Goal: Information Seeking & Learning: Learn about a topic

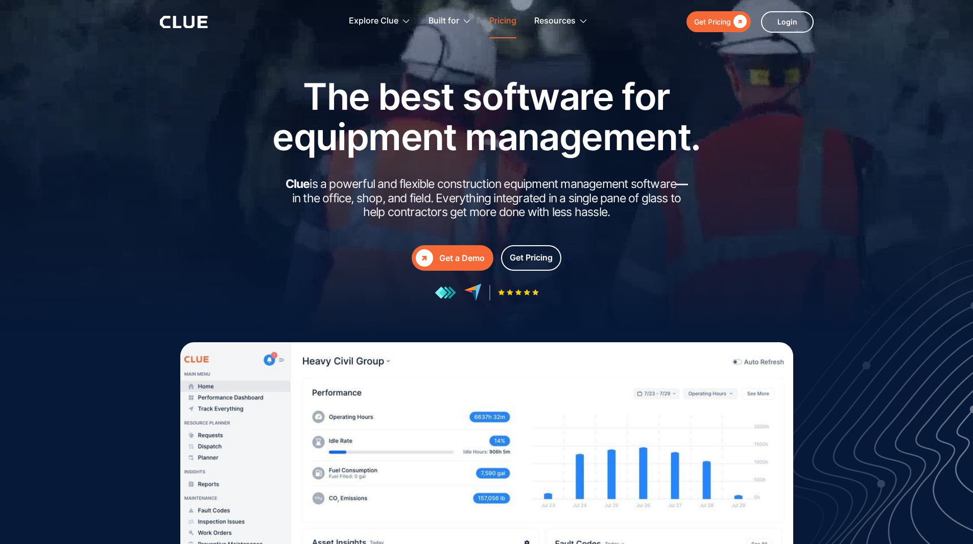
click at [495, 15] on link "Pricing" at bounding box center [502, 21] width 27 height 32
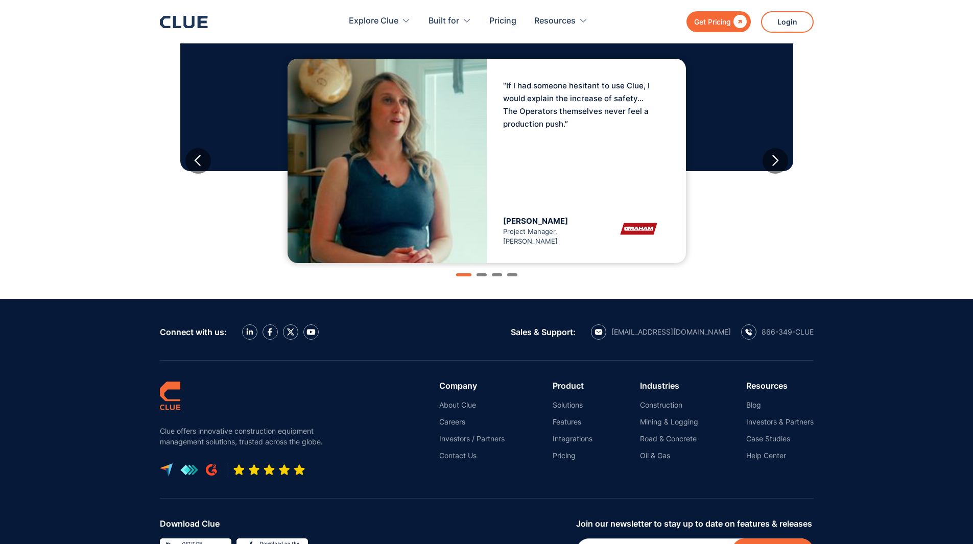
scroll to position [1128, 0]
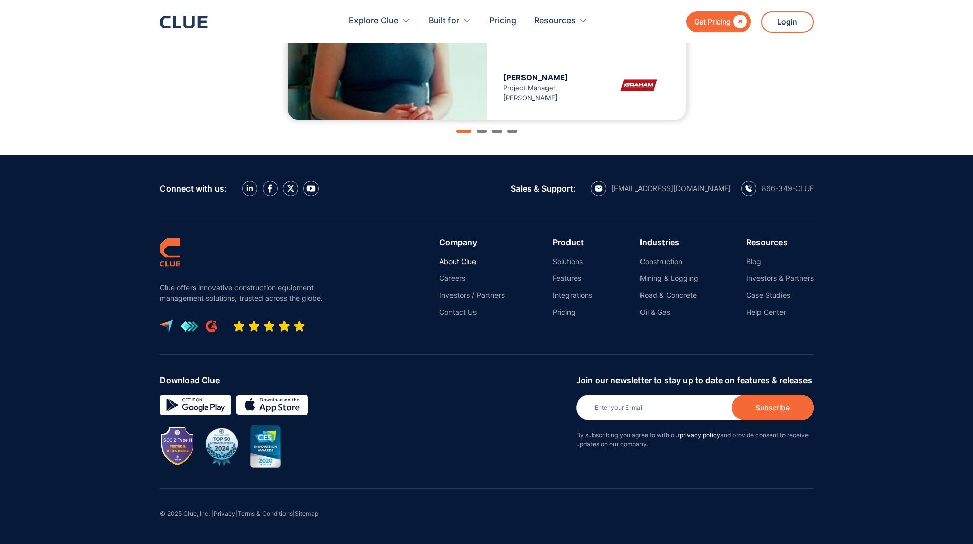
click at [439, 258] on link "About Clue" at bounding box center [471, 261] width 65 height 9
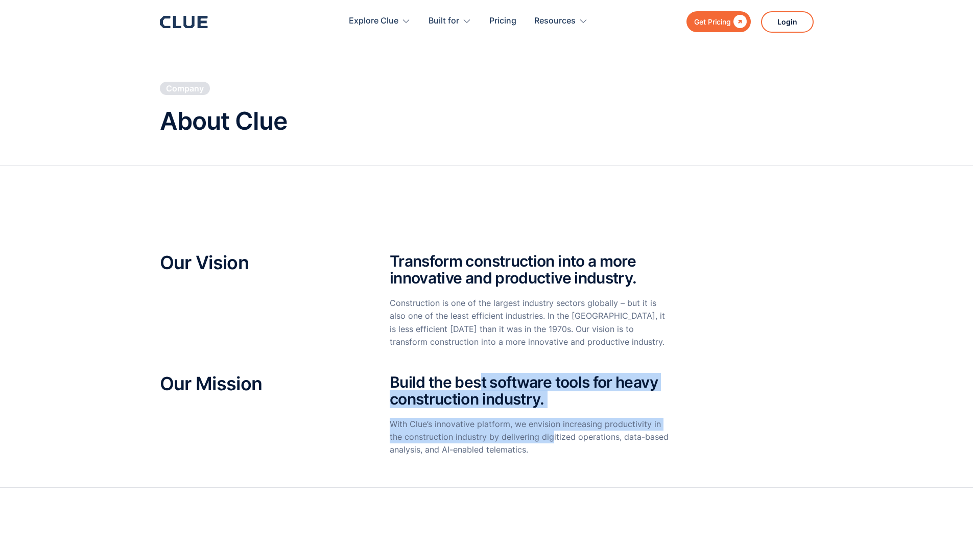
drag, startPoint x: 481, startPoint y: 364, endPoint x: 554, endPoint y: 445, distance: 108.9
click at [554, 444] on div "Our Vision Transform construction into a more innovative and productive industr…" at bounding box center [487, 356] width 654 height 259
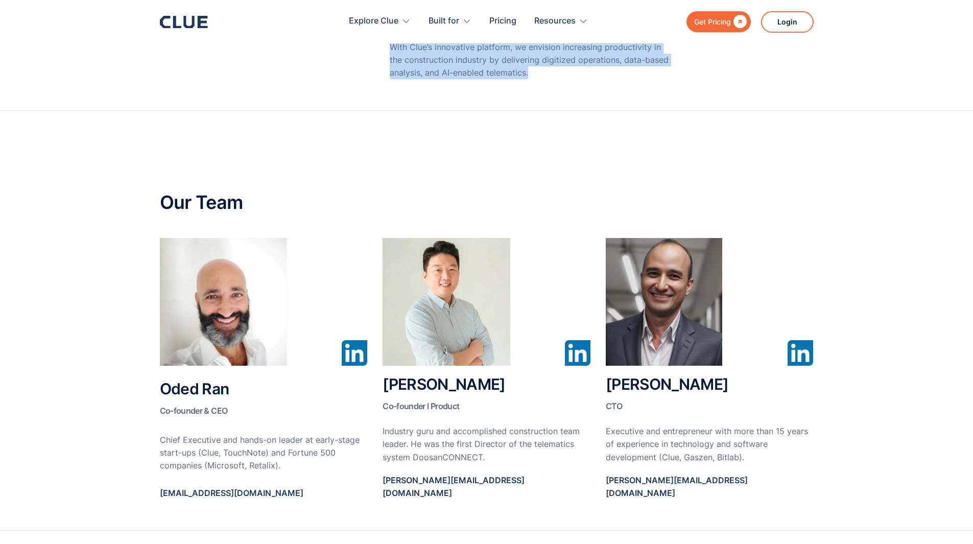
scroll to position [511, 0]
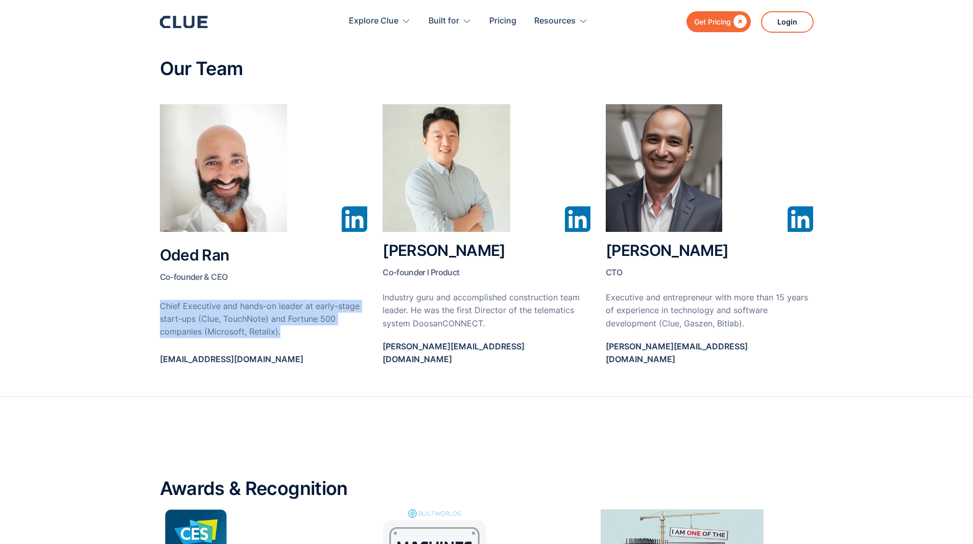
drag, startPoint x: 285, startPoint y: 281, endPoint x: 338, endPoint y: 326, distance: 69.6
click at [338, 326] on div "Oded Ran Co-founder & CEO Chief Executive and hands-on leader at early-stage st…" at bounding box center [264, 240] width 208 height 272
click at [338, 326] on p "Chief Executive and hands-on leader at early-stage start-ups (Clue, TouchNote) …" at bounding box center [264, 319] width 208 height 39
drag, startPoint x: 338, startPoint y: 326, endPoint x: 105, endPoint y: 306, distance: 233.8
click at [107, 310] on section "Our Team Oded Ran Co-founder & CEO Chief Executive and hands-on leader at early…" at bounding box center [486, 187] width 973 height 420
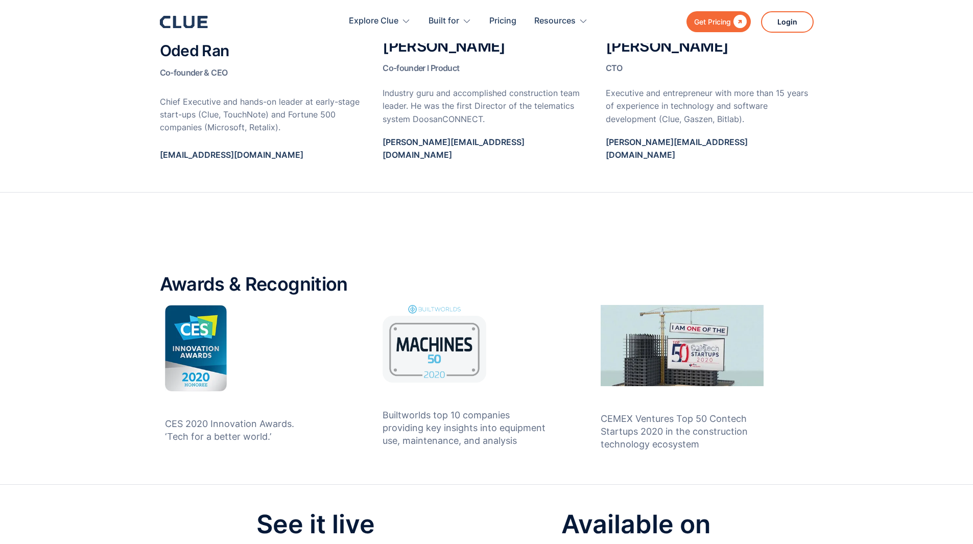
click at [105, 303] on section "Awards & Recognition CES 2020 Innovation Awards. ‘Tech for a better world.’ Bui…" at bounding box center [486, 339] width 973 height 292
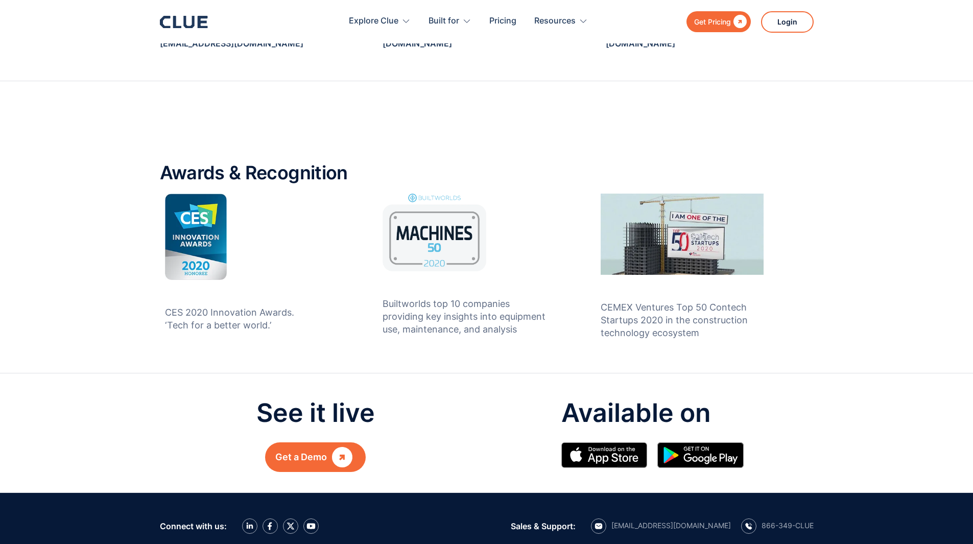
scroll to position [817, 0]
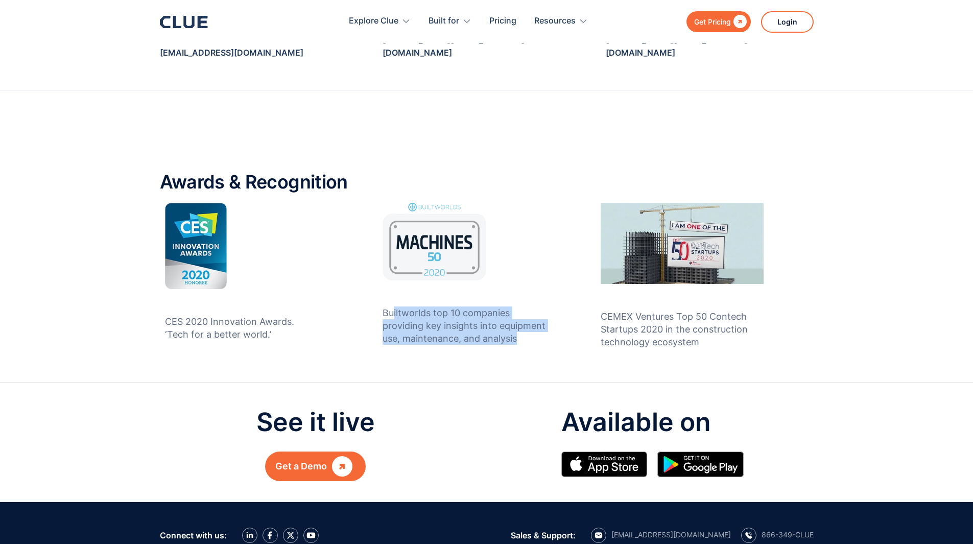
drag, startPoint x: 547, startPoint y: 329, endPoint x: 389, endPoint y: 298, distance: 160.5
click at [389, 298] on div "Builtworlds top 10 companies providing key insights into equipment use, mainten…" at bounding box center [466, 318] width 166 height 77
click at [484, 412] on div "See it live Get a Demo  Available on" at bounding box center [486, 444] width 603 height 73
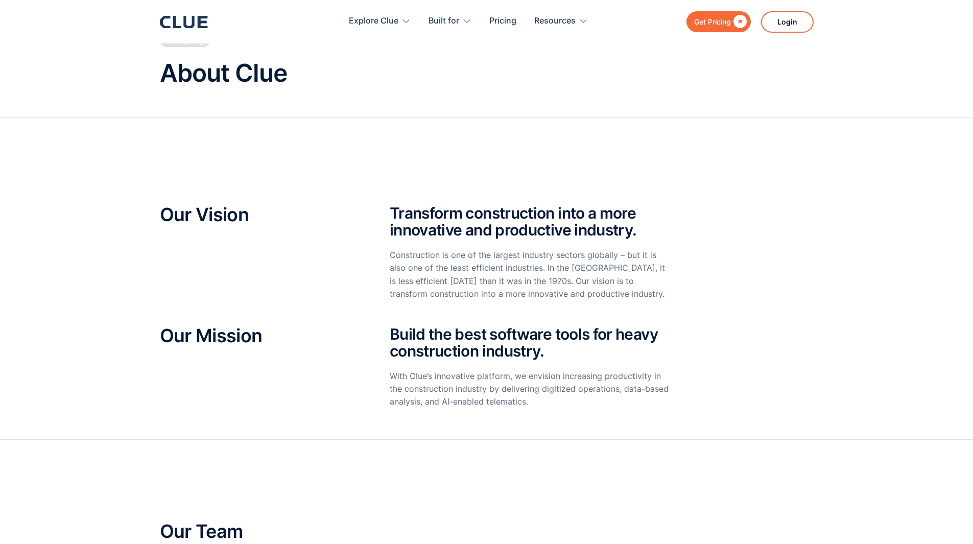
scroll to position [0, 0]
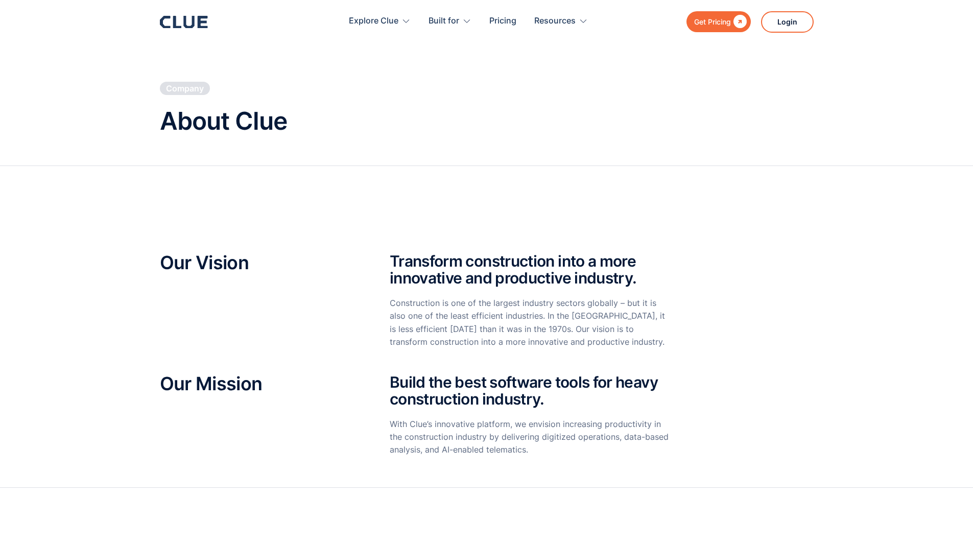
click at [201, 25] on icon at bounding box center [184, 22] width 48 height 12
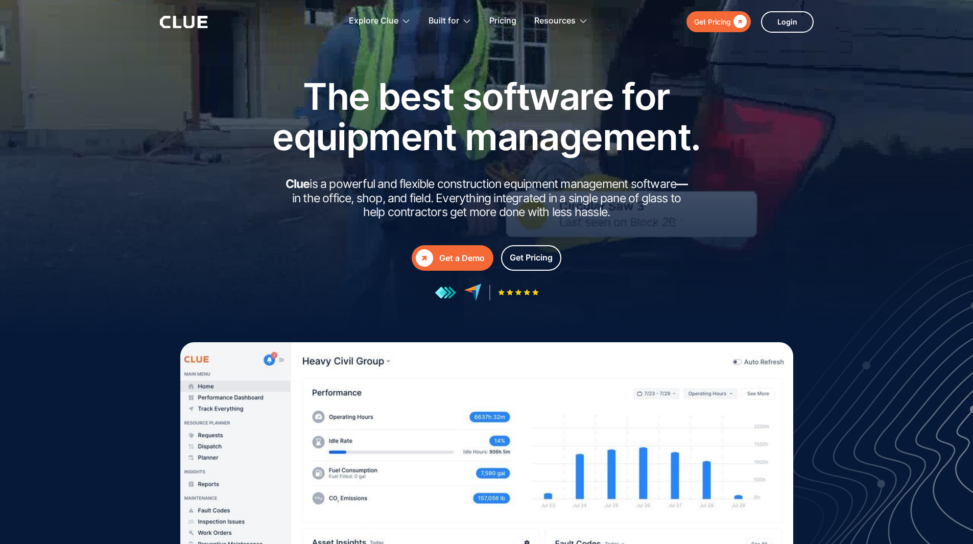
drag, startPoint x: 273, startPoint y: 173, endPoint x: 682, endPoint y: 210, distance: 411.4
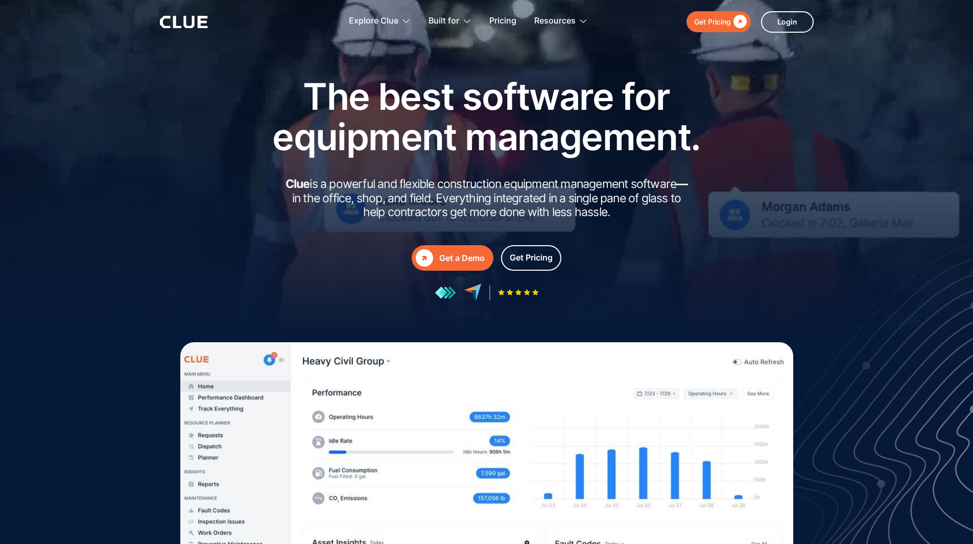
click at [682, 210] on div "The best software for equipment management. Clue is a powerful and flexible con…" at bounding box center [487, 188] width 460 height 225
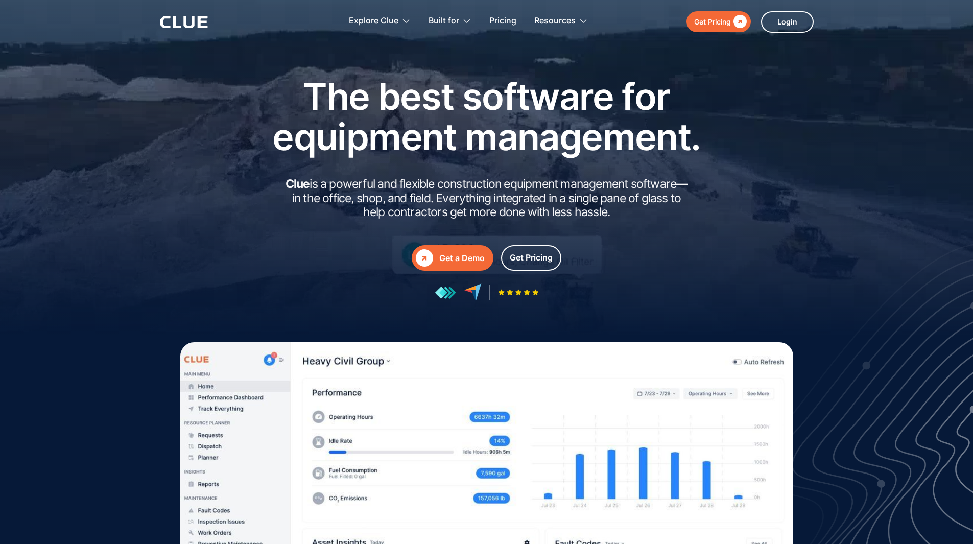
click at [682, 210] on h2 "Clue is a powerful and flexible construction equipment management software — in…" at bounding box center [486, 198] width 409 height 42
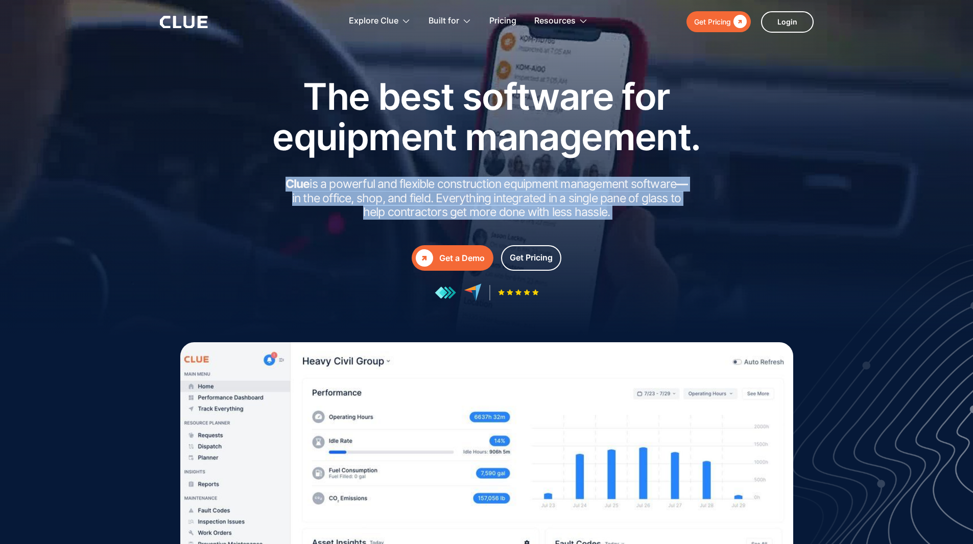
drag, startPoint x: 682, startPoint y: 210, endPoint x: 230, endPoint y: 177, distance: 453.8
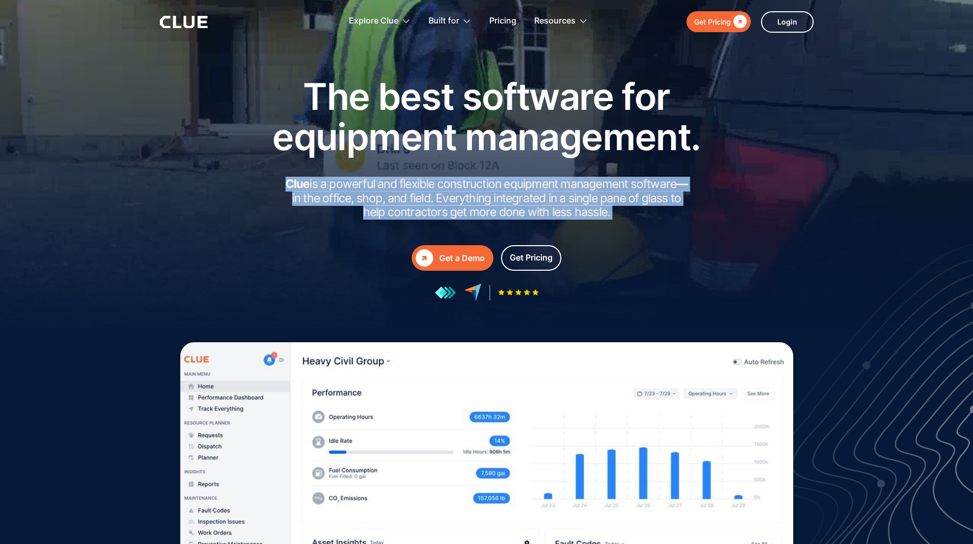
click at [231, 179] on div "The best software for equipment management. Clue is a powerful and flexible con…" at bounding box center [486, 188] width 603 height 225
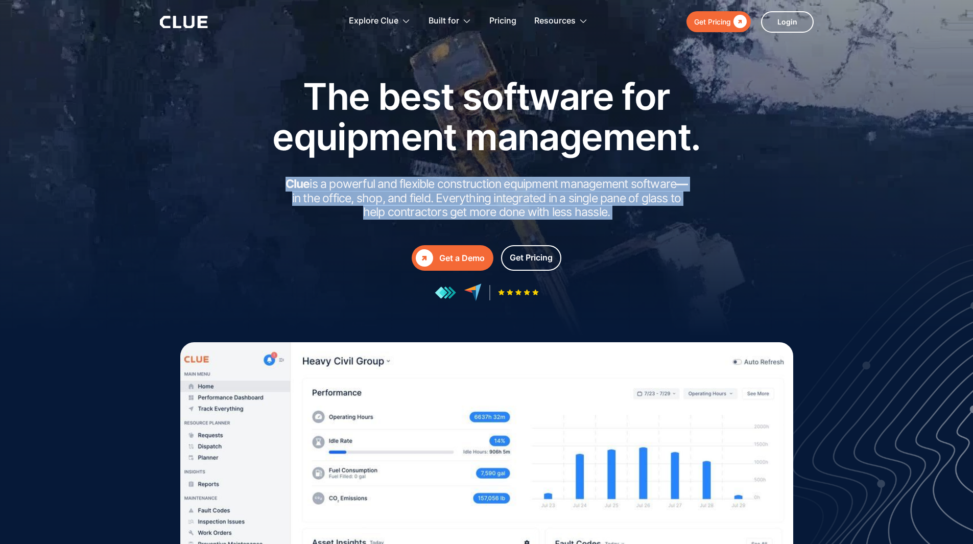
click at [229, 177] on div "The best software for equipment management. Clue is a powerful and flexible con…" at bounding box center [486, 188] width 603 height 225
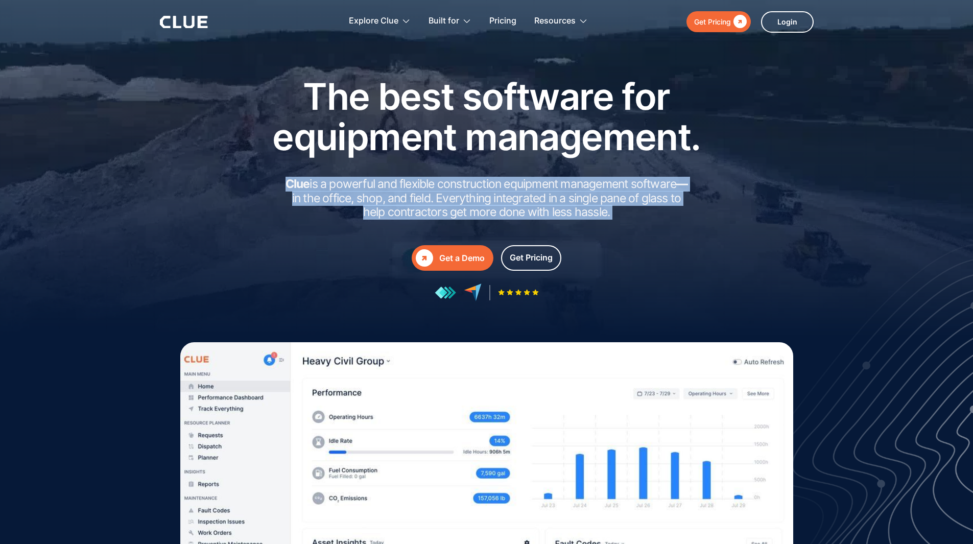
drag, startPoint x: 229, startPoint y: 177, endPoint x: 656, endPoint y: 217, distance: 428.9
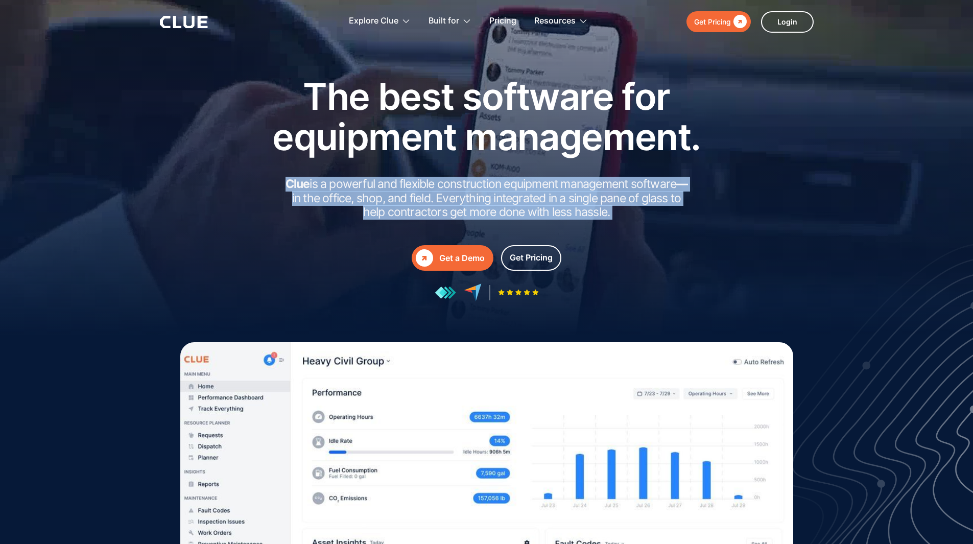
click at [656, 217] on div "The best software for equipment management. Clue is a powerful and flexible con…" at bounding box center [486, 188] width 603 height 225
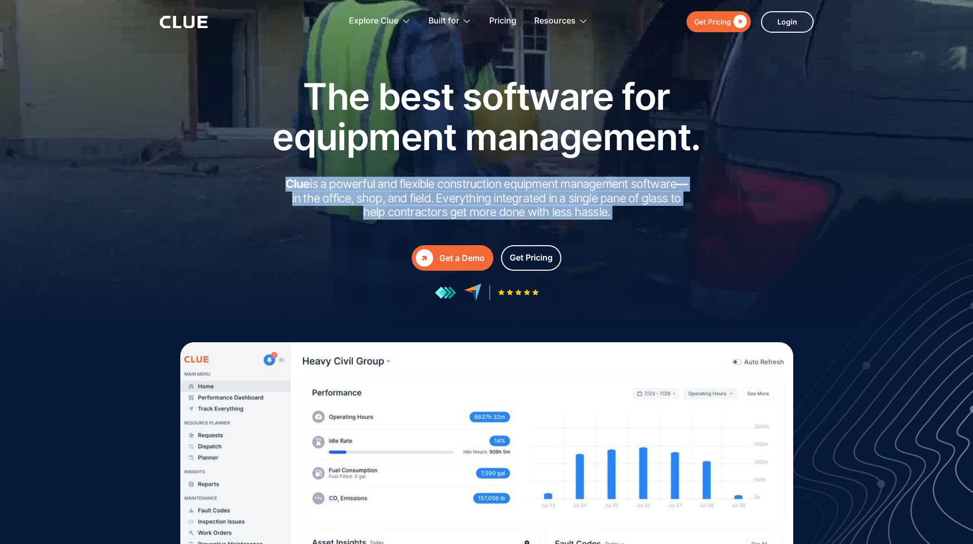
click at [656, 217] on h2 "Clue is a powerful and flexible construction equipment management software — in…" at bounding box center [486, 198] width 409 height 42
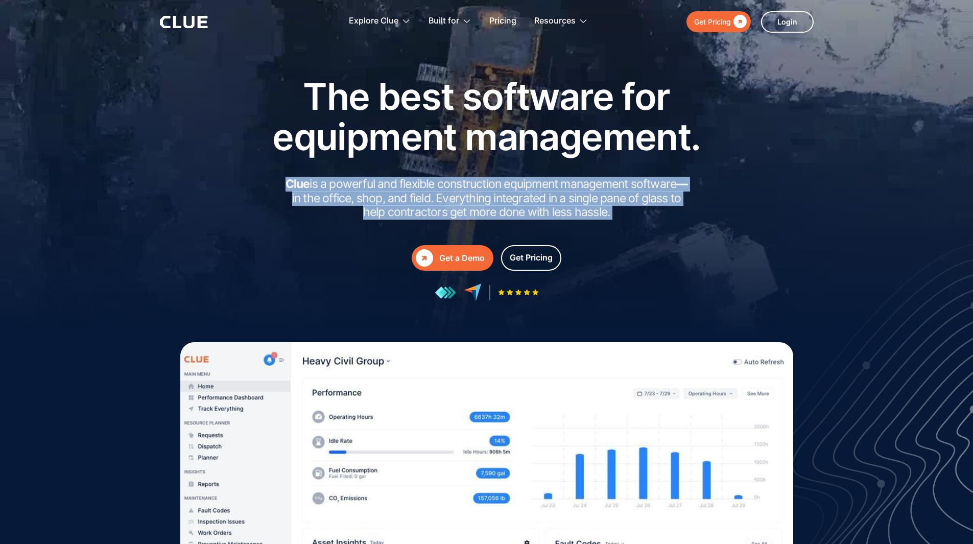
drag, startPoint x: 656, startPoint y: 217, endPoint x: 280, endPoint y: 181, distance: 378.1
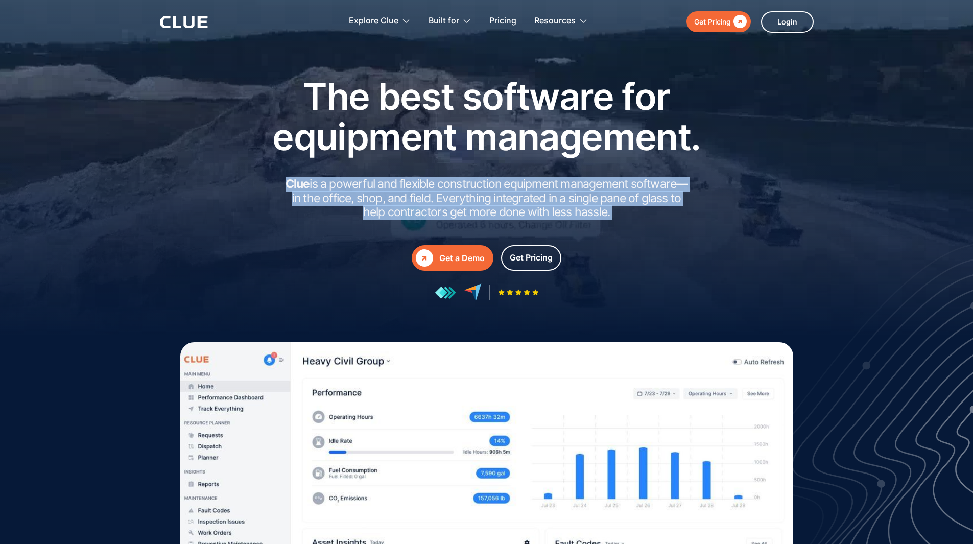
click at [282, 181] on h2 "Clue is a powerful and flexible construction equipment management software — in…" at bounding box center [486, 198] width 409 height 42
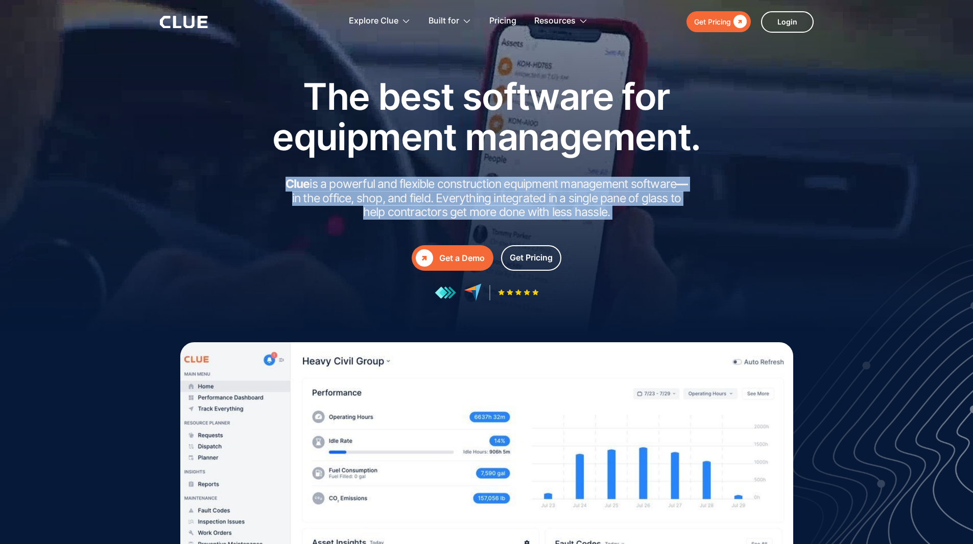
click at [280, 181] on div "The best software for equipment management. Clue is a powerful and flexible con…" at bounding box center [487, 188] width 460 height 225
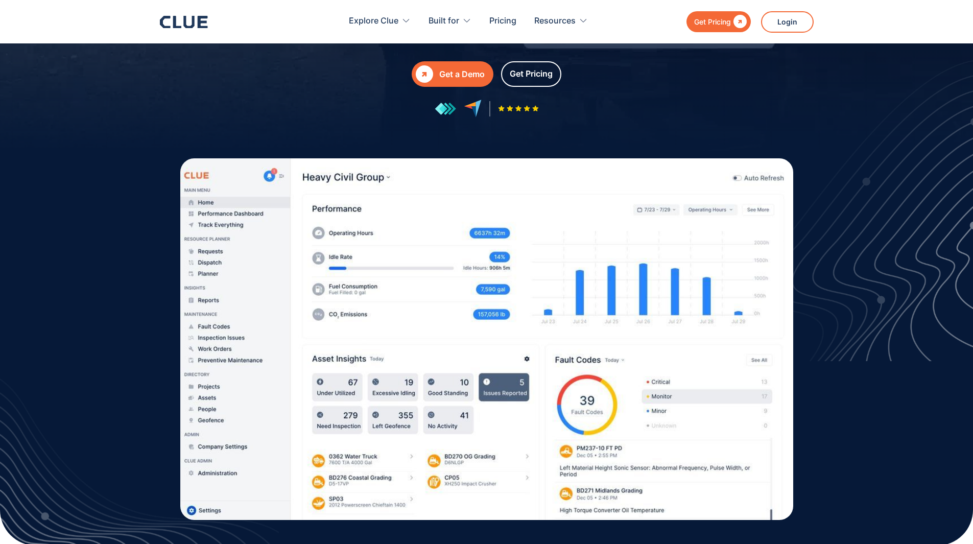
scroll to position [409, 0]
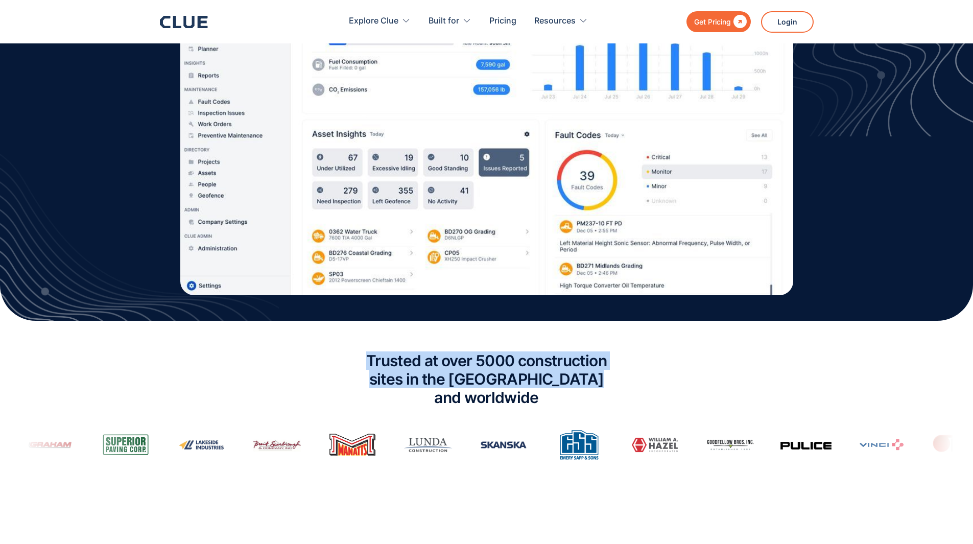
drag, startPoint x: 289, startPoint y: 341, endPoint x: 633, endPoint y: 386, distance: 347.7
click at [633, 386] on div "Trusted at over 5000 construction sites in the [GEOGRAPHIC_DATA] and worldwide" at bounding box center [486, 405] width 973 height 129
click at [633, 386] on div "Trusted at over 5000 construction sites in the USA and worldwide" at bounding box center [486, 405] width 973 height 129
drag, startPoint x: 633, startPoint y: 386, endPoint x: 299, endPoint y: 326, distance: 339.4
click at [299, 326] on section "Trusted at over 5000 construction sites in the USA and worldwide" at bounding box center [486, 426] width 973 height 211
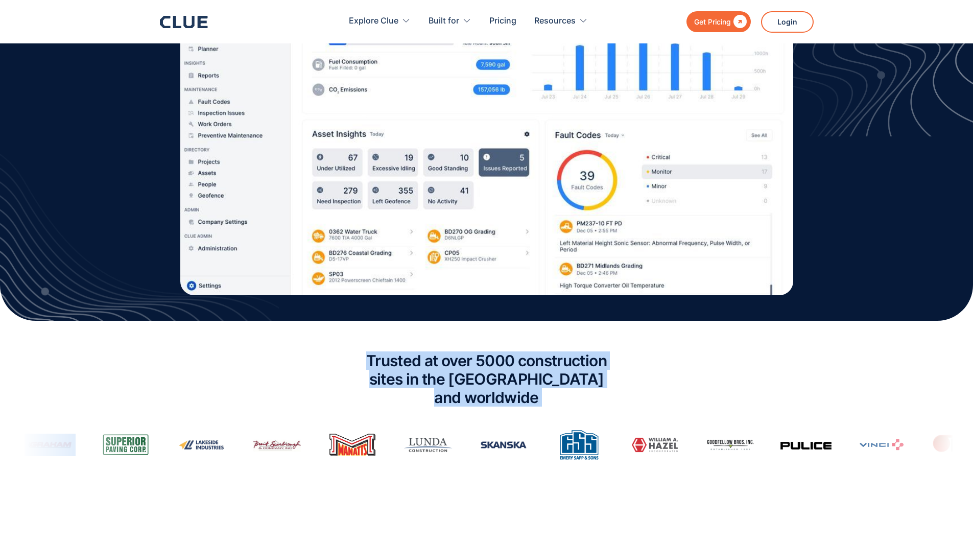
click at [273, 346] on div "Trusted at over 5000 construction sites in the USA and worldwide" at bounding box center [486, 405] width 973 height 129
drag, startPoint x: 273, startPoint y: 346, endPoint x: 658, endPoint y: 381, distance: 386.7
click at [658, 381] on div "Trusted at over 5000 construction sites in the USA and worldwide" at bounding box center [486, 405] width 973 height 129
drag, startPoint x: 658, startPoint y: 381, endPoint x: 285, endPoint y: 342, distance: 375.4
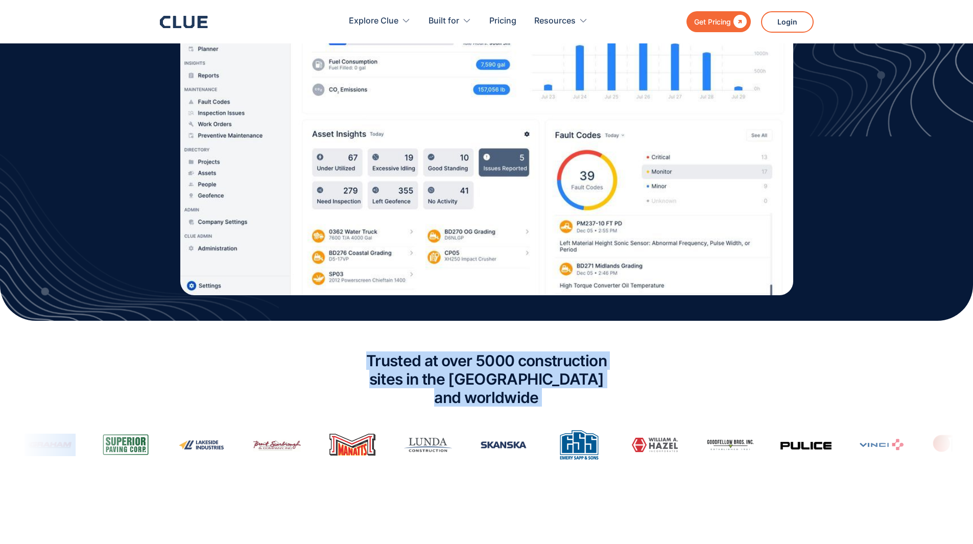
click at [285, 342] on div "Trusted at over 5000 construction sites in the USA and worldwide" at bounding box center [486, 405] width 973 height 129
click at [283, 342] on div "Trusted at over 5000 construction sites in the USA and worldwide" at bounding box center [486, 405] width 973 height 129
drag, startPoint x: 283, startPoint y: 342, endPoint x: 713, endPoint y: 374, distance: 430.8
click at [713, 374] on div "Trusted at over 5000 construction sites in the USA and worldwide" at bounding box center [486, 405] width 973 height 129
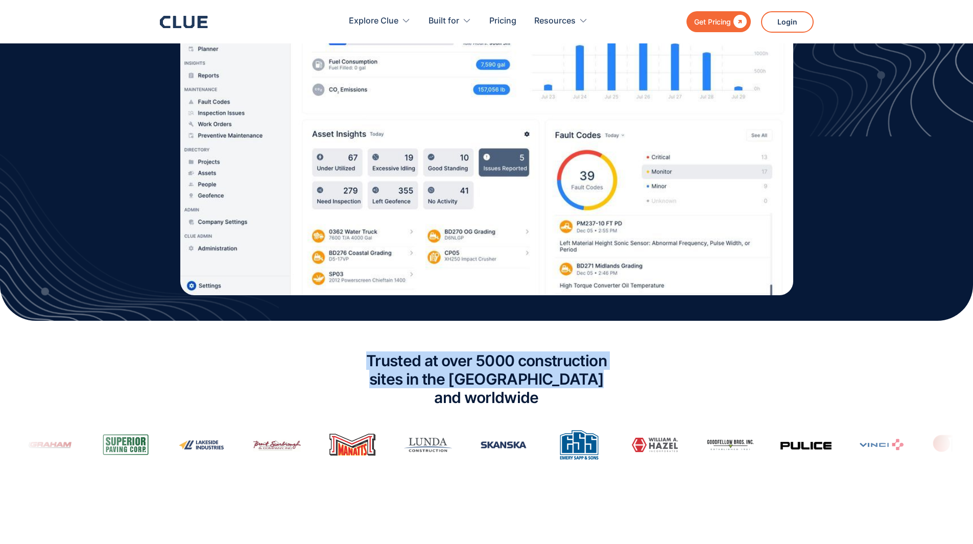
drag, startPoint x: 711, startPoint y: 375, endPoint x: 328, endPoint y: 340, distance: 384.7
click at [328, 340] on section "Trusted at over 5000 construction sites in the USA and worldwide" at bounding box center [486, 426] width 973 height 211
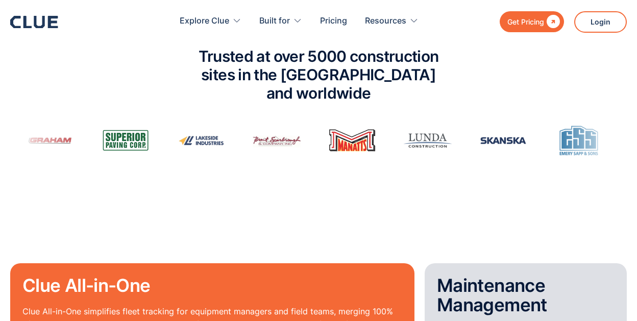
scroll to position [715, 0]
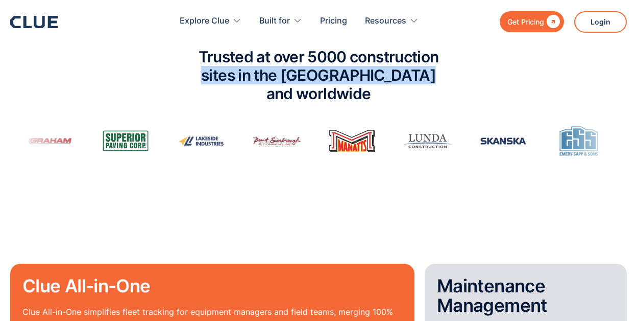
drag, startPoint x: 170, startPoint y: 67, endPoint x: 467, endPoint y: 75, distance: 297.4
click at [466, 75] on div "Trusted at over 5000 construction sites in the [GEOGRAPHIC_DATA] and worldwide" at bounding box center [318, 101] width 637 height 129
click at [467, 75] on div "Trusted at over 5000 construction sites in the [GEOGRAPHIC_DATA] and worldwide" at bounding box center [318, 101] width 637 height 129
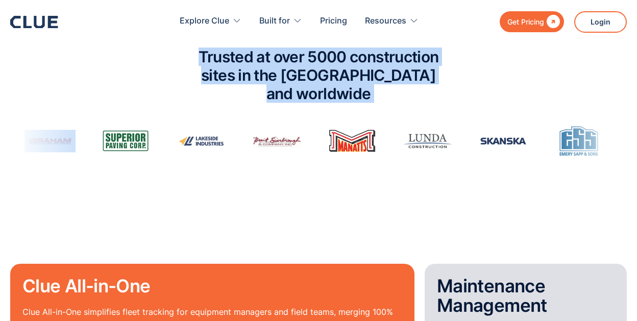
drag, startPoint x: 467, startPoint y: 75, endPoint x: 178, endPoint y: 45, distance: 290.1
click at [178, 45] on div "Trusted at over 5000 construction sites in the [GEOGRAPHIC_DATA] and worldwide" at bounding box center [318, 101] width 637 height 129
drag, startPoint x: 178, startPoint y: 45, endPoint x: 482, endPoint y: 74, distance: 304.8
click at [482, 74] on div "Trusted at over 5000 construction sites in the [GEOGRAPHIC_DATA] and worldwide" at bounding box center [318, 101] width 637 height 129
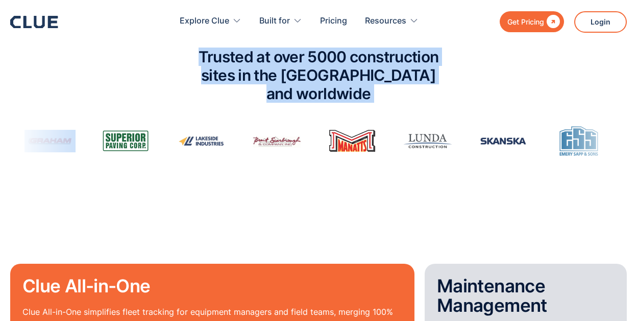
click at [482, 74] on div "Trusted at over 5000 construction sites in the [GEOGRAPHIC_DATA] and worldwide" at bounding box center [318, 101] width 637 height 129
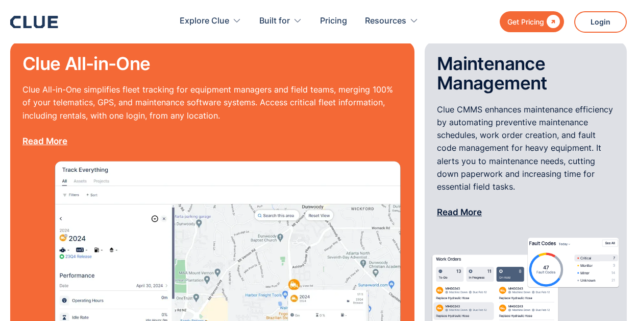
scroll to position [919, 0]
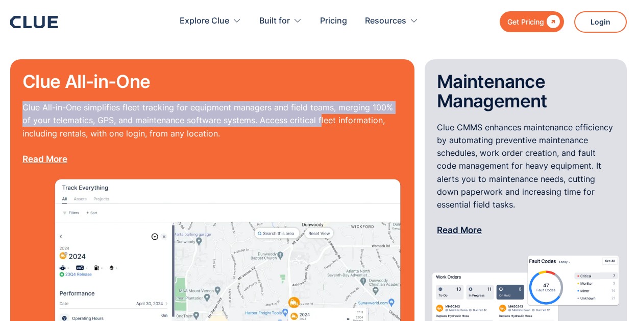
drag, startPoint x: 286, startPoint y: 51, endPoint x: 312, endPoint y: 111, distance: 65.5
click at [312, 110] on div "Clue All-in-One Clue All-in-One simplifies fleet tracking for equipment manager…" at bounding box center [212, 216] width 405 height 315
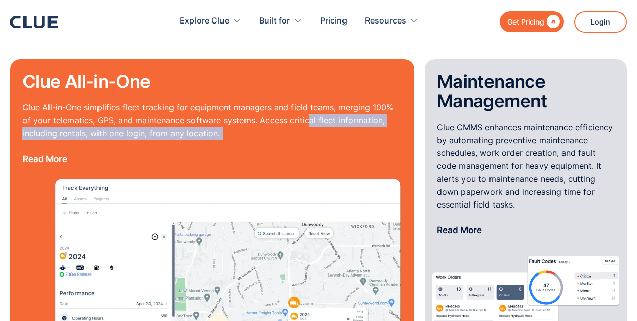
drag, startPoint x: 313, startPoint y: 122, endPoint x: 279, endPoint y: 81, distance: 52.3
click at [281, 101] on p "Clue All-in-One simplifies fleet tracking for equipment managers and field team…" at bounding box center [212, 133] width 380 height 64
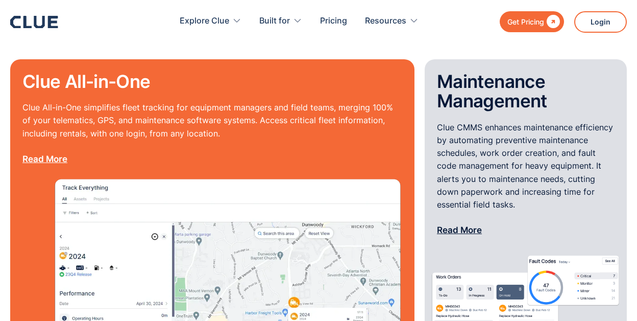
click at [275, 76] on div "Clue All-in-One Clue All-in-One simplifies fleet tracking for equipment manager…" at bounding box center [212, 124] width 380 height 105
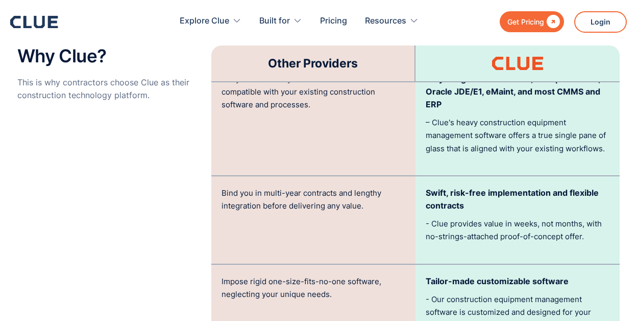
scroll to position [1992, 0]
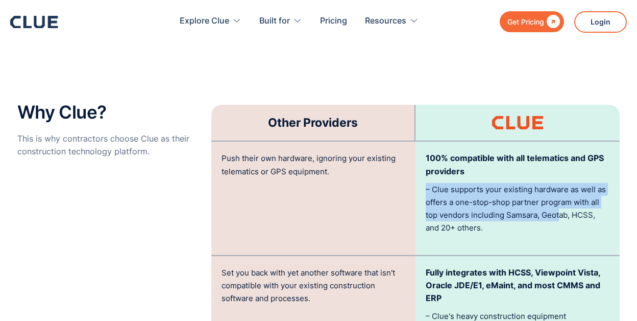
drag, startPoint x: 531, startPoint y: 155, endPoint x: 559, endPoint y: 203, distance: 56.3
click at [559, 203] on div "100% compatible with all telematics and GPS providers – Clue supports your exis…" at bounding box center [518, 197] width 204 height 113
click at [559, 203] on p "– Clue supports your existing hardware as well as offers a one-stop-shop partne…" at bounding box center [518, 209] width 184 height 52
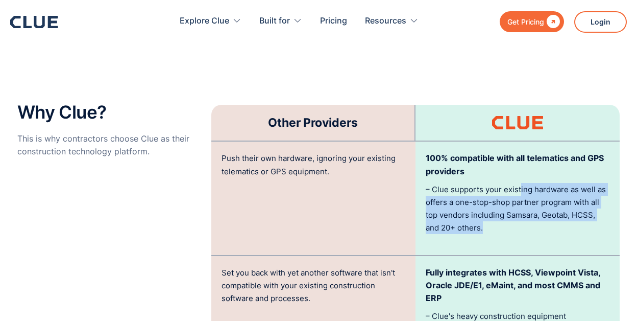
drag, startPoint x: 562, startPoint y: 214, endPoint x: 504, endPoint y: 151, distance: 85.3
click at [507, 155] on div "100% compatible with all telematics and GPS providers – Clue supports your exis…" at bounding box center [518, 197] width 204 height 113
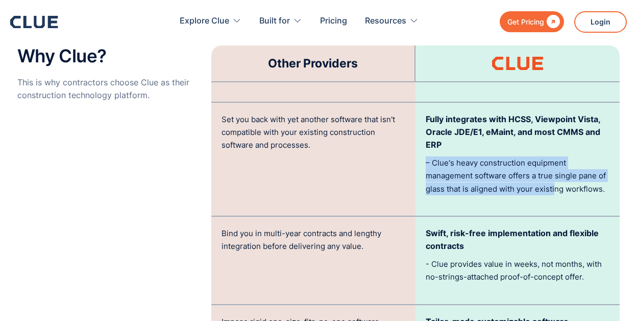
drag, startPoint x: 502, startPoint y: 132, endPoint x: 557, endPoint y: 185, distance: 75.9
click at [557, 185] on div "Fully integrates with HCSS, Viewpoint Vista, Oracle JDE/E1, eMaint, and most CM…" at bounding box center [518, 159] width 204 height 113
drag, startPoint x: 610, startPoint y: 175, endPoint x: 418, endPoint y: 147, distance: 194.6
click at [418, 147] on div "Fully integrates with HCSS, Viewpoint Vista, Oracle JDE/E1, eMaint, and most CM…" at bounding box center [518, 159] width 204 height 113
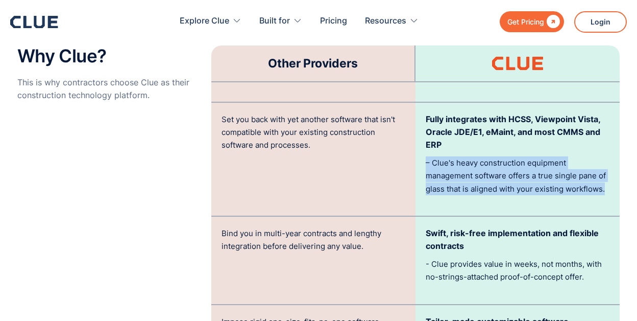
click at [418, 147] on div "Fully integrates with HCSS, Viewpoint Vista, Oracle JDE/E1, eMaint, and most CM…" at bounding box center [518, 159] width 204 height 113
drag, startPoint x: 418, startPoint y: 147, endPoint x: 617, endPoint y: 168, distance: 200.4
click at [617, 168] on div "Fully integrates with HCSS, Viewpoint Vista, Oracle JDE/E1, eMaint, and most CM…" at bounding box center [518, 159] width 204 height 113
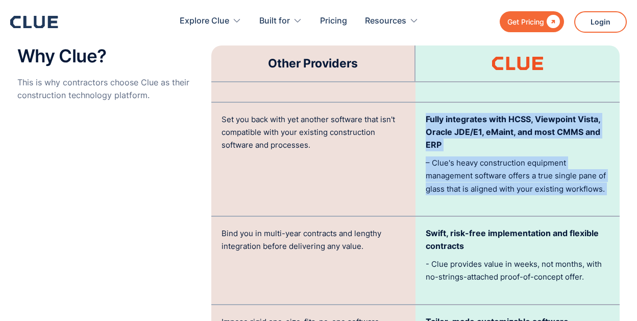
drag, startPoint x: 617, startPoint y: 168, endPoint x: 414, endPoint y: 145, distance: 204.1
click at [414, 145] on div "Set you back with yet another software that isn't compatible with your existing…" at bounding box center [415, 160] width 409 height 114
click at [419, 145] on div "Fully integrates with HCSS, Viewpoint Vista, Oracle JDE/E1, eMaint, and most CM…" at bounding box center [518, 159] width 204 height 113
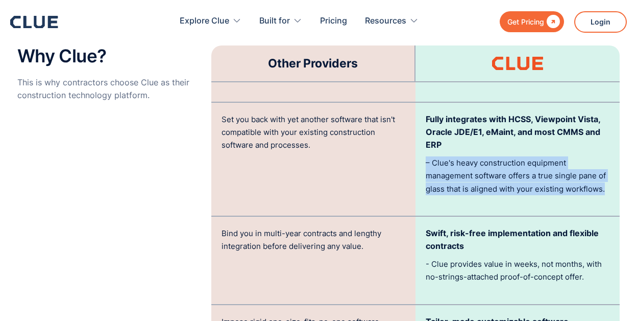
drag, startPoint x: 419, startPoint y: 145, endPoint x: 601, endPoint y: 169, distance: 183.9
click at [601, 169] on div "Fully integrates with HCSS, Viewpoint Vista, Oracle JDE/E1, eMaint, and most CM…" at bounding box center [518, 159] width 204 height 113
click at [601, 169] on p "– Clue's heavy construction equipment management software offers a true single …" at bounding box center [518, 175] width 184 height 39
drag, startPoint x: 602, startPoint y: 172, endPoint x: 420, endPoint y: 141, distance: 184.0
click at [420, 141] on div "Fully integrates with HCSS, Viewpoint Vista, Oracle JDE/E1, eMaint, and most CM…" at bounding box center [518, 159] width 204 height 113
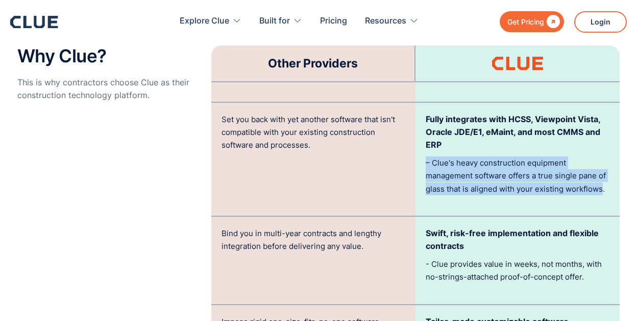
click at [420, 141] on div "Fully integrates with HCSS, Viewpoint Vista, Oracle JDE/E1, eMaint, and most CM…" at bounding box center [518, 159] width 204 height 113
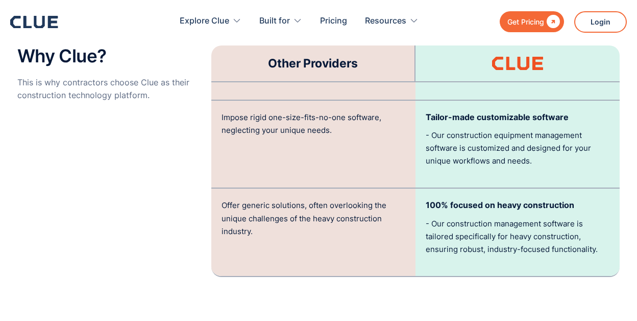
scroll to position [2452, 0]
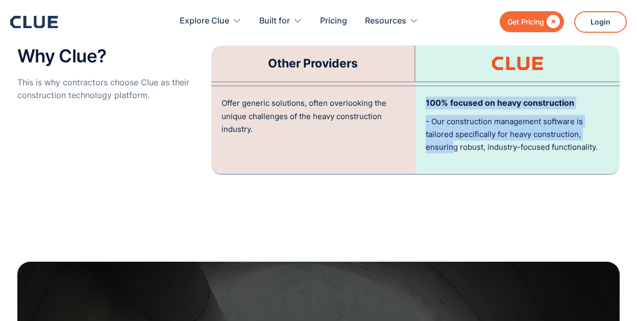
drag, startPoint x: 452, startPoint y: 146, endPoint x: 411, endPoint y: 105, distance: 57.4
click at [412, 107] on div "Offer generic solutions, often overlooking the unique challenges of the heavy c…" at bounding box center [415, 130] width 409 height 88
click at [411, 105] on div "Offer generic solutions, often overlooking the unique challenges of the heavy c…" at bounding box center [313, 129] width 204 height 87
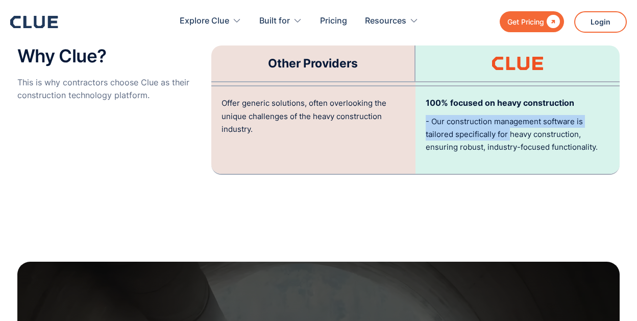
drag, startPoint x: 424, startPoint y: 106, endPoint x: 546, endPoint y: 134, distance: 124.2
click at [546, 134] on div "100% focused on heavy construction - Our construction management software is ta…" at bounding box center [518, 129] width 204 height 87
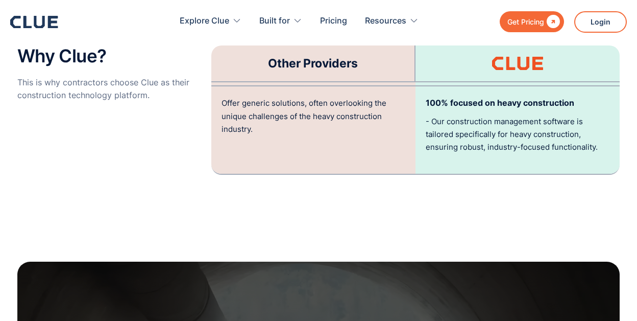
click at [567, 140] on div "100% focused on heavy construction - Our construction management software is ta…" at bounding box center [518, 129] width 204 height 87
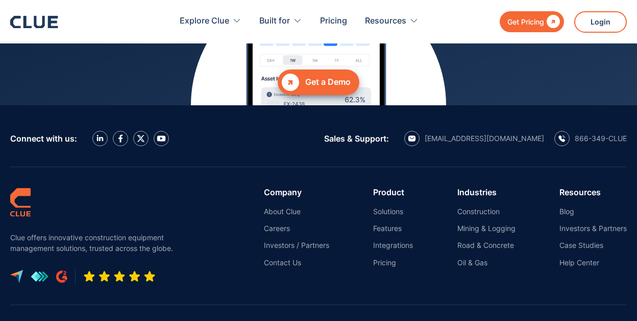
scroll to position [4648, 0]
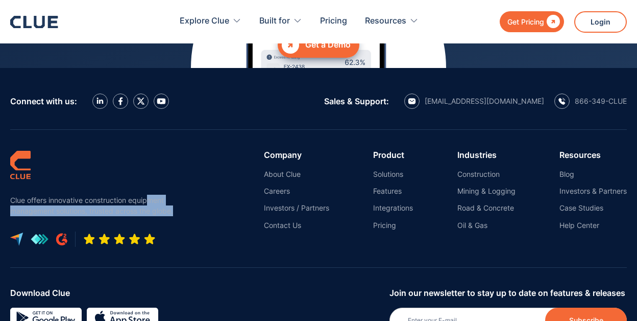
drag, startPoint x: 148, startPoint y: 150, endPoint x: 184, endPoint y: 197, distance: 59.4
click at [182, 195] on div "Clue offers innovative construction equipment management solutions, trusted acr…" at bounding box center [318, 199] width 617 height 138
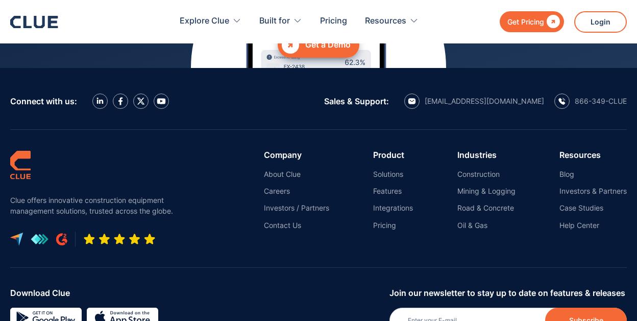
click at [184, 197] on div "Clue offers innovative construction equipment management solutions, trusted acr…" at bounding box center [318, 199] width 617 height 138
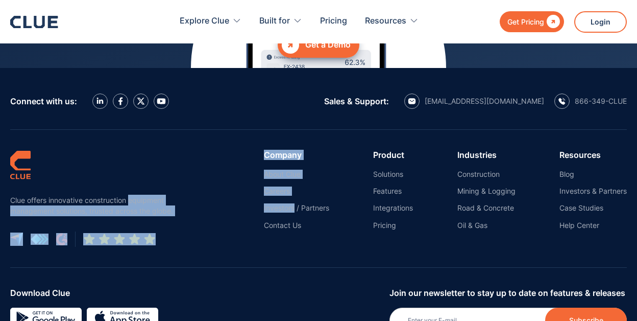
drag, startPoint x: 184, startPoint y: 197, endPoint x: 142, endPoint y: 163, distance: 53.4
click at [142, 164] on div "Clue offers innovative construction equipment management solutions, trusted acr…" at bounding box center [318, 199] width 617 height 138
click at [141, 162] on div "Clue offers innovative construction equipment management solutions, trusted acr…" at bounding box center [94, 198] width 169 height 97
drag, startPoint x: 121, startPoint y: 150, endPoint x: 185, endPoint y: 182, distance: 72.0
click at [185, 182] on div "Clue offers innovative construction equipment management solutions, trusted acr…" at bounding box center [318, 199] width 617 height 138
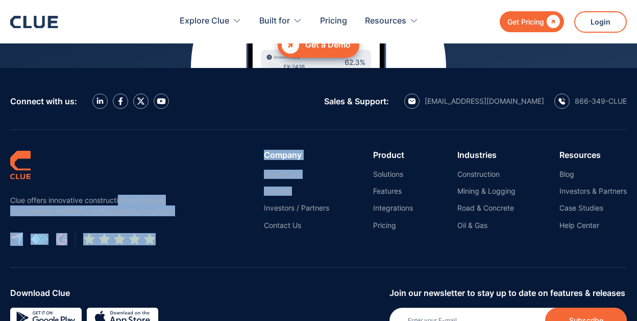
click at [187, 188] on nav "Company About Clue Careers Investors / Partners Contact Us Product Solutions Fe…" at bounding box center [406, 190] width 441 height 80
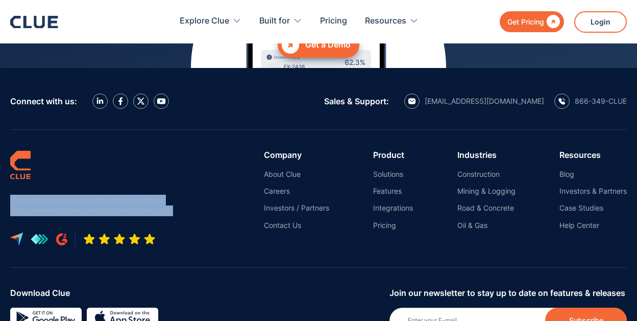
drag, startPoint x: 155, startPoint y: 190, endPoint x: 11, endPoint y: 178, distance: 144.6
click at [11, 178] on div "Clue offers innovative construction equipment management solutions, trusted acr…" at bounding box center [318, 199] width 617 height 138
click at [11, 195] on p "Clue offers innovative construction equipment management solutions, trusted acr…" at bounding box center [94, 205] width 169 height 21
drag, startPoint x: 11, startPoint y: 178, endPoint x: 177, endPoint y: 197, distance: 167.1
click at [177, 197] on p "Clue offers innovative construction equipment management solutions, trusted acr…" at bounding box center [94, 205] width 169 height 21
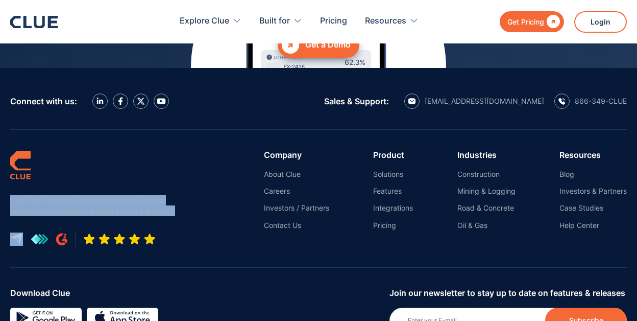
click at [177, 197] on p "Clue offers innovative construction equipment management solutions, trusted acr…" at bounding box center [94, 205] width 169 height 21
drag, startPoint x: 177, startPoint y: 197, endPoint x: 12, endPoint y: 182, distance: 165.1
click at [12, 195] on p "Clue offers innovative construction equipment management solutions, trusted acr…" at bounding box center [94, 205] width 169 height 21
drag, startPoint x: 12, startPoint y: 182, endPoint x: 179, endPoint y: 194, distance: 167.4
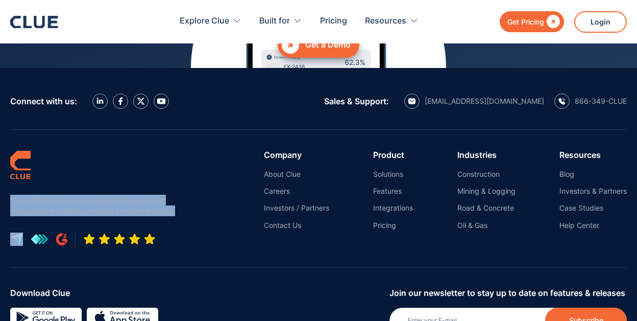
click at [179, 194] on div "Clue offers innovative construction equipment management solutions, trusted acr…" at bounding box center [318, 199] width 617 height 138
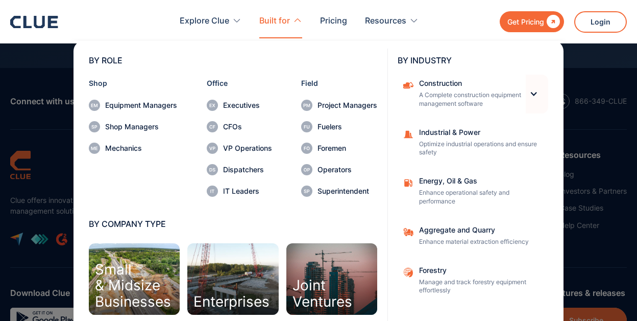
click at [530, 96] on div at bounding box center [534, 93] width 9 height 9
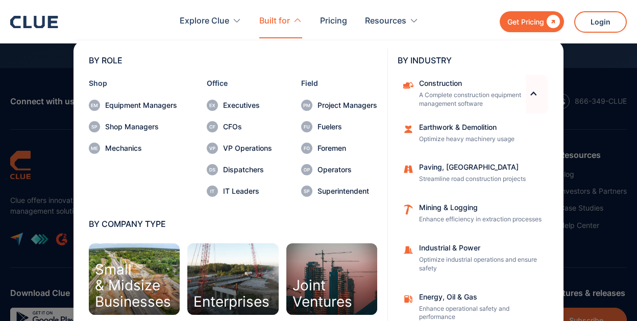
click at [530, 96] on div at bounding box center [534, 93] width 9 height 9
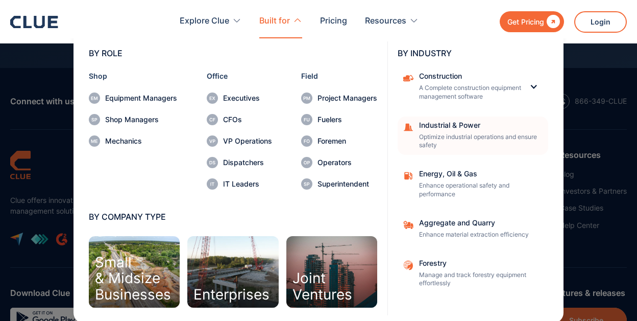
scroll to position [9, 0]
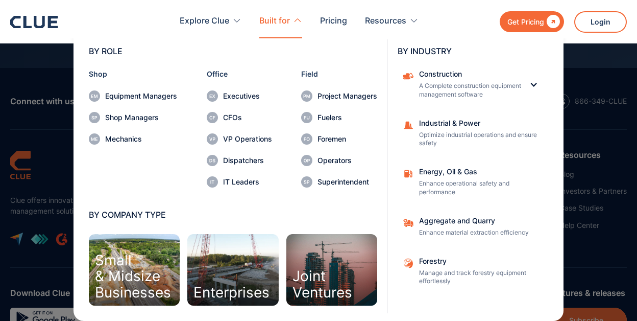
click at [22, 147] on nav "BY ROLE Shop Equipment Managers Shop Managers Mechanics Office Executives CFOs …" at bounding box center [318, 179] width 617 height 282
click at [289, 11] on div "Built for" at bounding box center [274, 21] width 31 height 32
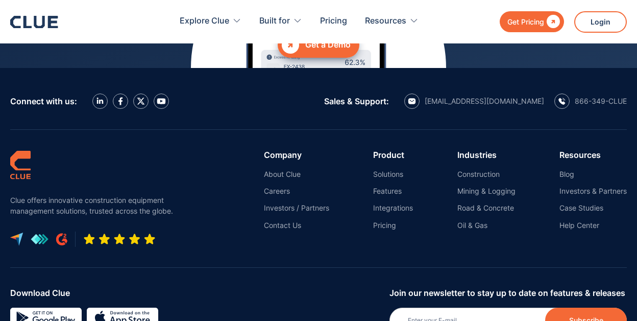
click at [180, 130] on div "Clue offers innovative construction equipment management solutions, trusted acr…" at bounding box center [318, 199] width 617 height 138
click at [55, 28] on div at bounding box center [34, 22] width 48 height 12
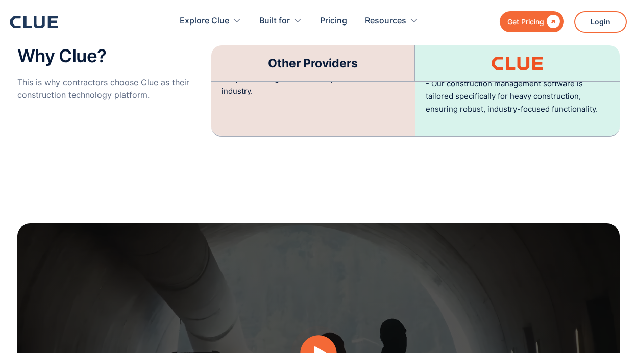
scroll to position [2196, 0]
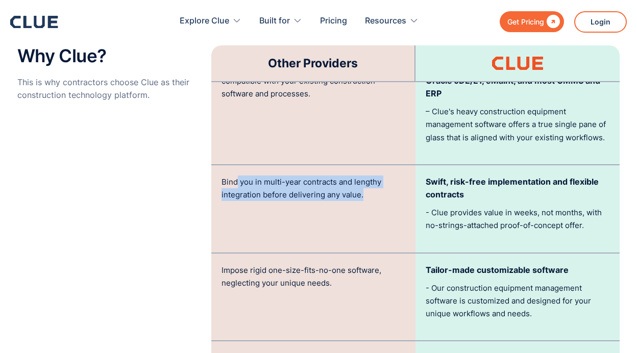
drag, startPoint x: 394, startPoint y: 188, endPoint x: 229, endPoint y: 159, distance: 168.0
click at [230, 165] on div "Bind you in multi-year contracts and lengthy integration before delivering any …" at bounding box center [313, 208] width 204 height 87
click at [229, 176] on p "Bind you in multi-year contracts and lengthy integration before delivering any …" at bounding box center [314, 189] width 184 height 26
drag, startPoint x: 229, startPoint y: 159, endPoint x: 338, endPoint y: 196, distance: 114.7
click at [334, 194] on div "Bind you in multi-year contracts and lengthy integration before delivering any …" at bounding box center [313, 208] width 204 height 87
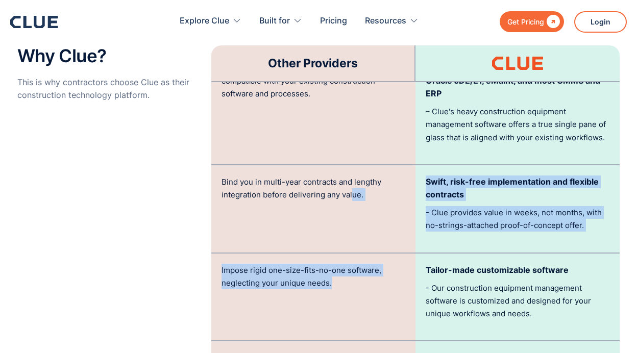
drag, startPoint x: 353, startPoint y: 232, endPoint x: 366, endPoint y: 288, distance: 56.6
click at [366, 284] on div "Other Providers Push their own hardware, ignoring your existing telematics or G…" at bounding box center [415, 164] width 409 height 532
click at [366, 288] on div "Impose rigid one-size-fits-no-one software, neglecting your unique needs." at bounding box center [313, 297] width 204 height 87
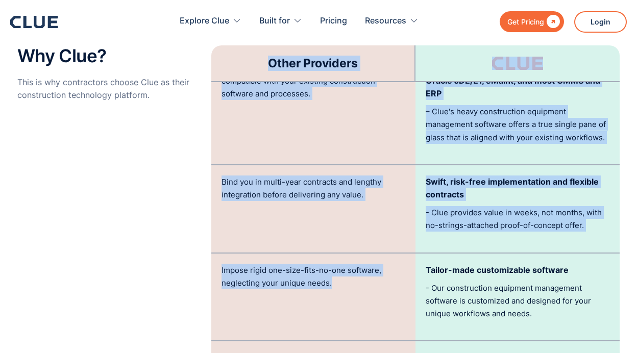
drag, startPoint x: 366, startPoint y: 279, endPoint x: 202, endPoint y: 242, distance: 168.5
click at [203, 243] on div "Why Clue? This is why contractors choose Clue as their construction technology …" at bounding box center [318, 164] width 603 height 553
click at [202, 242] on div "Why Clue? This is why contractors choose Clue as their construction technology …" at bounding box center [318, 164] width 603 height 553
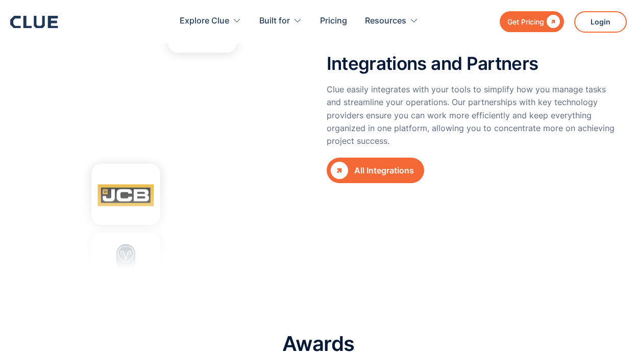
scroll to position [3780, 0]
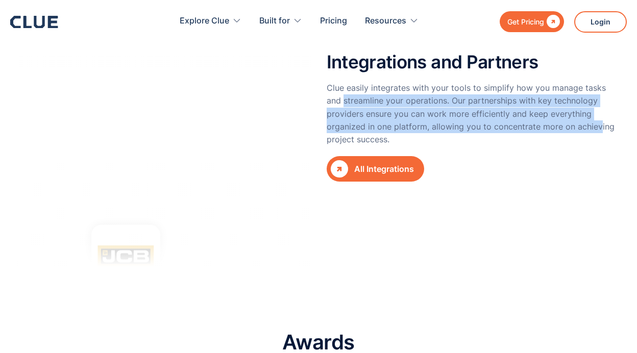
drag, startPoint x: 531, startPoint y: 136, endPoint x: 303, endPoint y: 85, distance: 234.0
click at [313, 88] on div "Integrations and Partners Clue easily integrates with your tools to simplify ho…" at bounding box center [318, 117] width 603 height 306
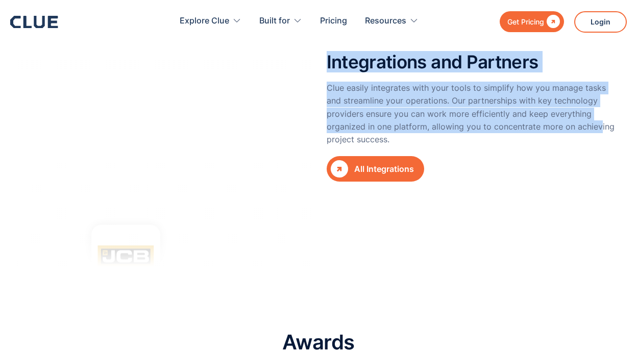
click at [303, 85] on div at bounding box center [164, 117] width 294 height 306
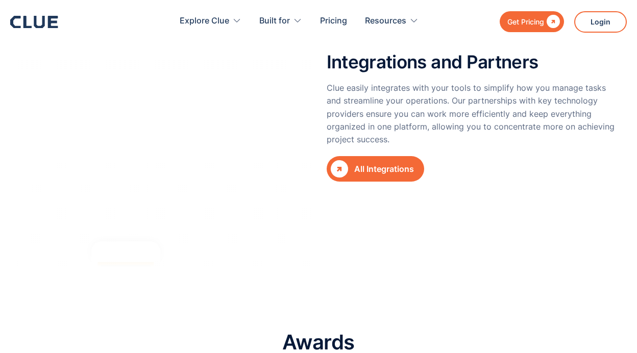
click at [303, 85] on div at bounding box center [164, 117] width 294 height 306
click at [338, 85] on p "Clue easily integrates with your tools to simplify how you manage tasks and str…" at bounding box center [474, 114] width 294 height 64
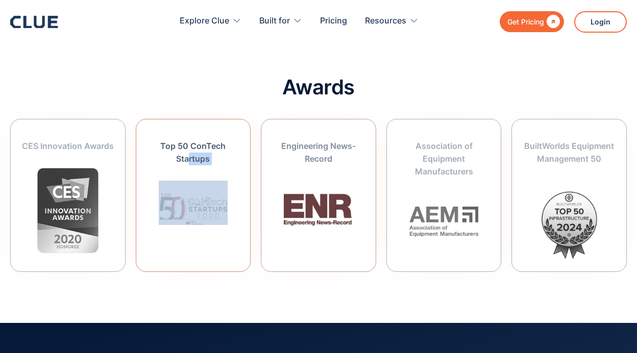
drag, startPoint x: 187, startPoint y: 137, endPoint x: 323, endPoint y: 305, distance: 216.1
click at [321, 302] on section "Awards CES Innovation Awards Top 50 ConTech Startups Engineering News-Record As…" at bounding box center [318, 181] width 637 height 283
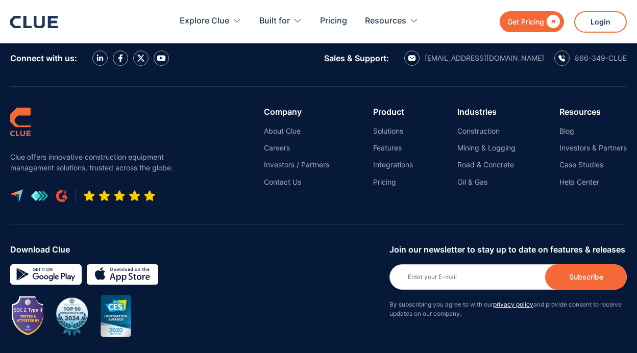
scroll to position [4699, 0]
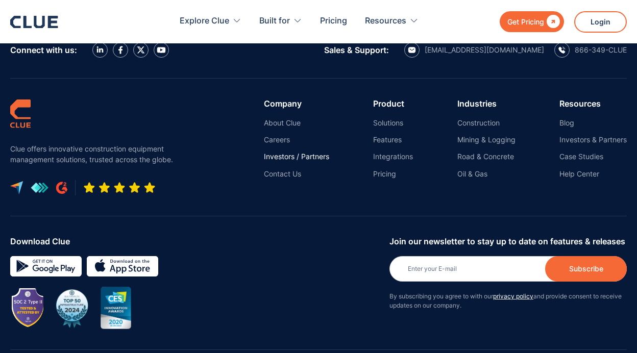
click at [297, 152] on link "Investors / Partners" at bounding box center [296, 156] width 65 height 9
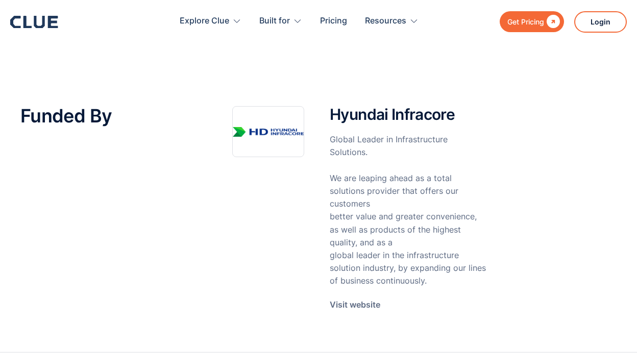
scroll to position [153, 0]
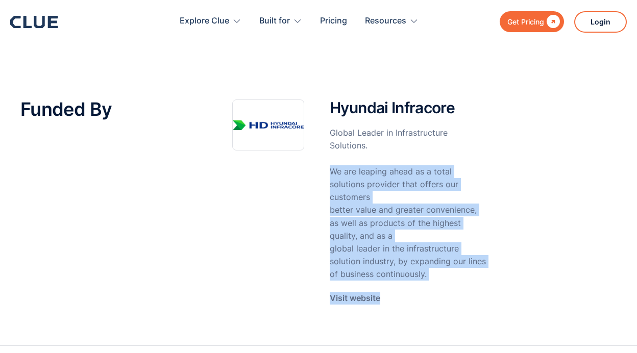
drag, startPoint x: 463, startPoint y: 291, endPoint x: 374, endPoint y: 181, distance: 141.0
click at [377, 186] on div "Hyundai Infracore Global Leader in Infrastructure Solutions. We are leaping ahe…" at bounding box center [408, 202] width 157 height 205
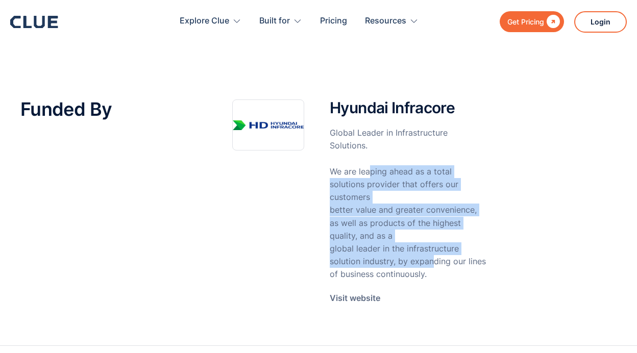
drag, startPoint x: 372, startPoint y: 177, endPoint x: 439, endPoint y: 270, distance: 114.1
click at [439, 270] on p "Global Leader in Infrastructure Solutions. We are leaping ahead as a total solu…" at bounding box center [408, 204] width 157 height 154
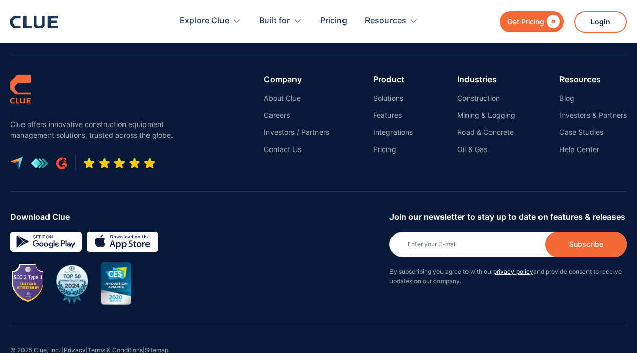
scroll to position [2549, 0]
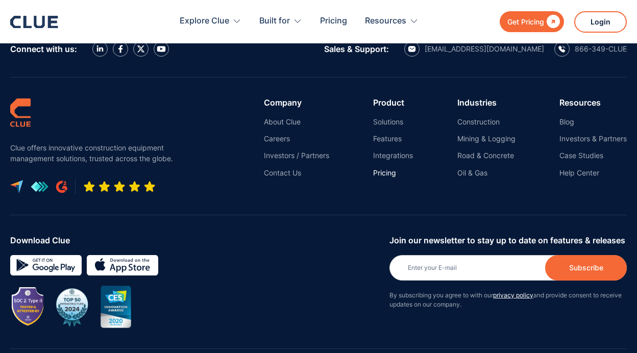
click at [374, 175] on link "Pricing" at bounding box center [393, 173] width 40 height 9
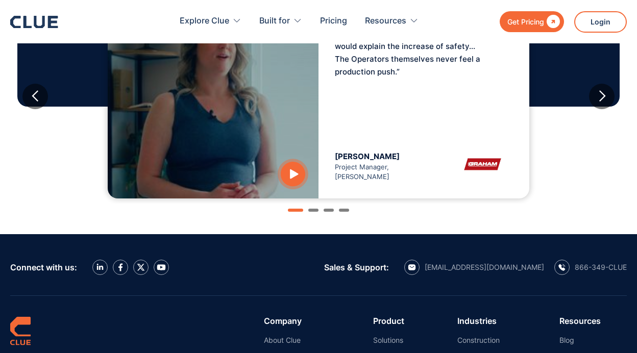
scroll to position [1124, 0]
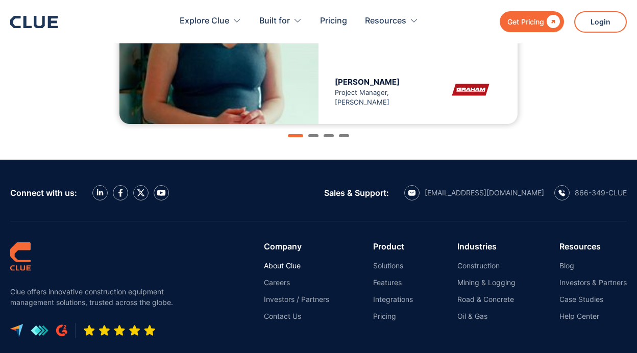
click at [282, 264] on link "About Clue" at bounding box center [296, 266] width 65 height 9
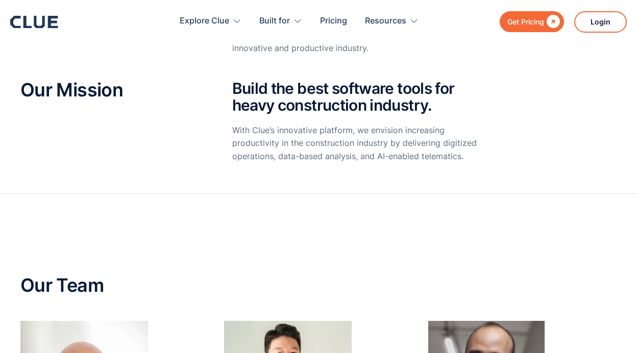
scroll to position [664, 0]
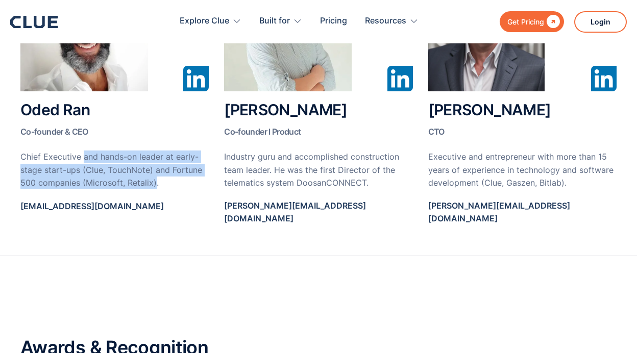
drag, startPoint x: 83, startPoint y: 129, endPoint x: 157, endPoint y: 172, distance: 85.6
click at [157, 172] on div "Oded Ran Co-founder & CEO Chief Executive and hands-on leader at early-stage st…" at bounding box center [114, 100] width 188 height 272
click at [163, 173] on p "Chief Executive and hands-on leader at early-stage start-ups (Clue, TouchNote) …" at bounding box center [114, 170] width 188 height 39
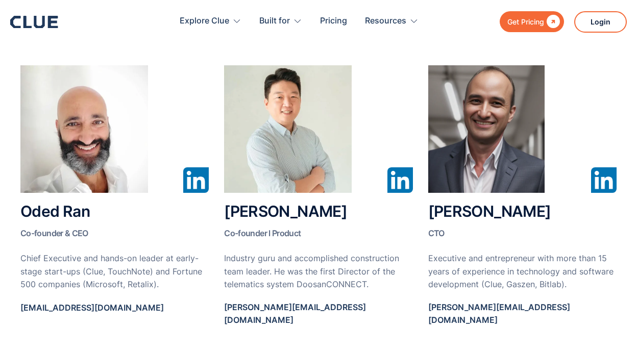
scroll to position [562, 0]
click at [150, 253] on p "Chief Executive and hands-on leader at early-stage start-ups (Clue, TouchNote) …" at bounding box center [114, 272] width 188 height 39
drag, startPoint x: 74, startPoint y: 191, endPoint x: 89, endPoint y: 210, distance: 24.4
click at [80, 204] on h2 "Oded Ran Co-founder & CEO" at bounding box center [114, 223] width 188 height 39
click at [92, 204] on h2 "Oded Ran Co-founder & CEO" at bounding box center [114, 223] width 188 height 39
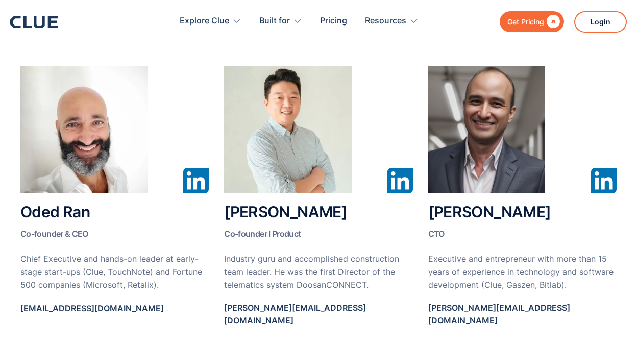
click at [92, 204] on h2 "Oded Ran Co-founder & CEO" at bounding box center [114, 223] width 188 height 39
